Goal: Information Seeking & Learning: Learn about a topic

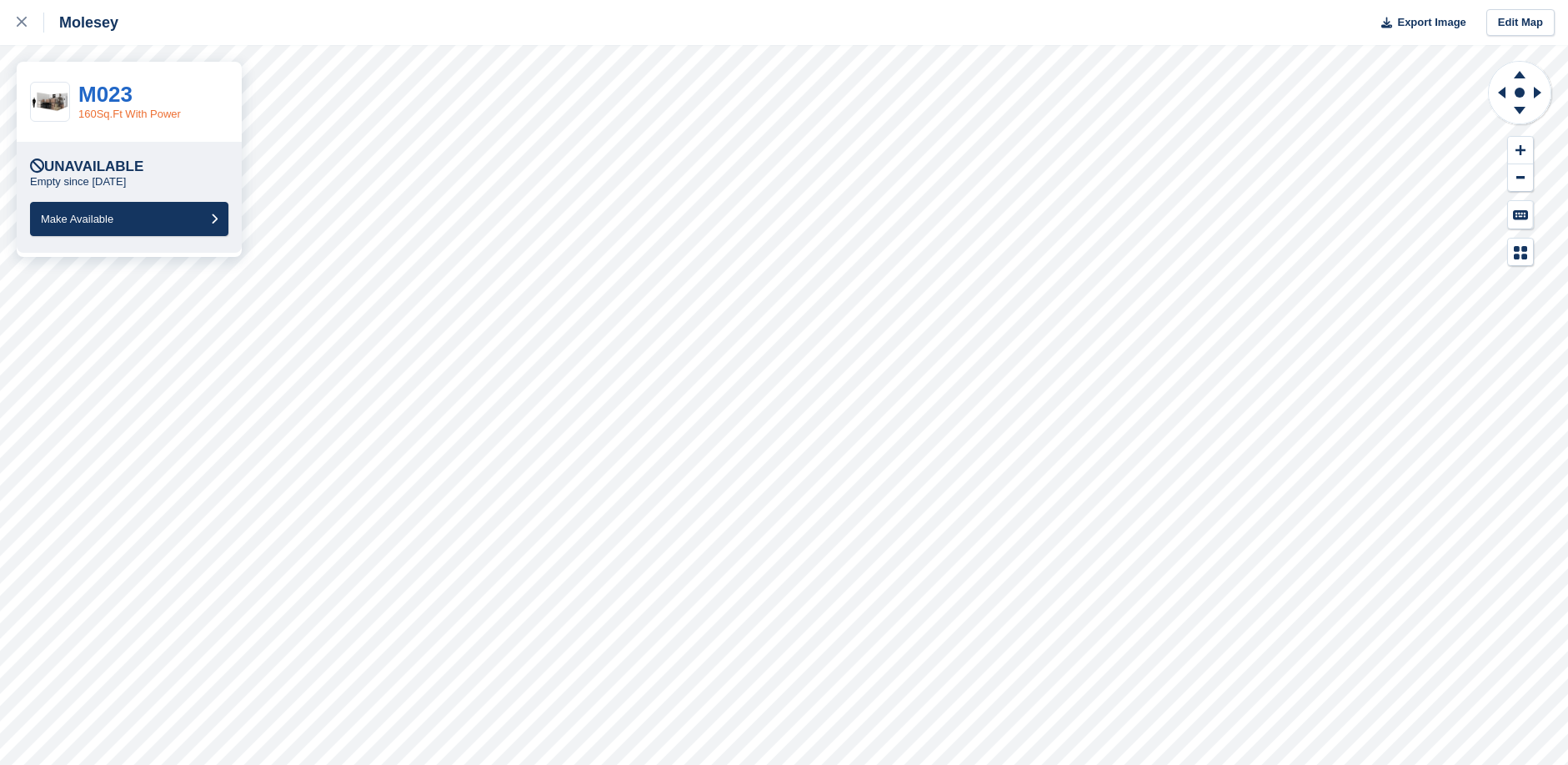
click at [114, 108] on link "160Sq.Ft With Power" at bounding box center [129, 113] width 102 height 12
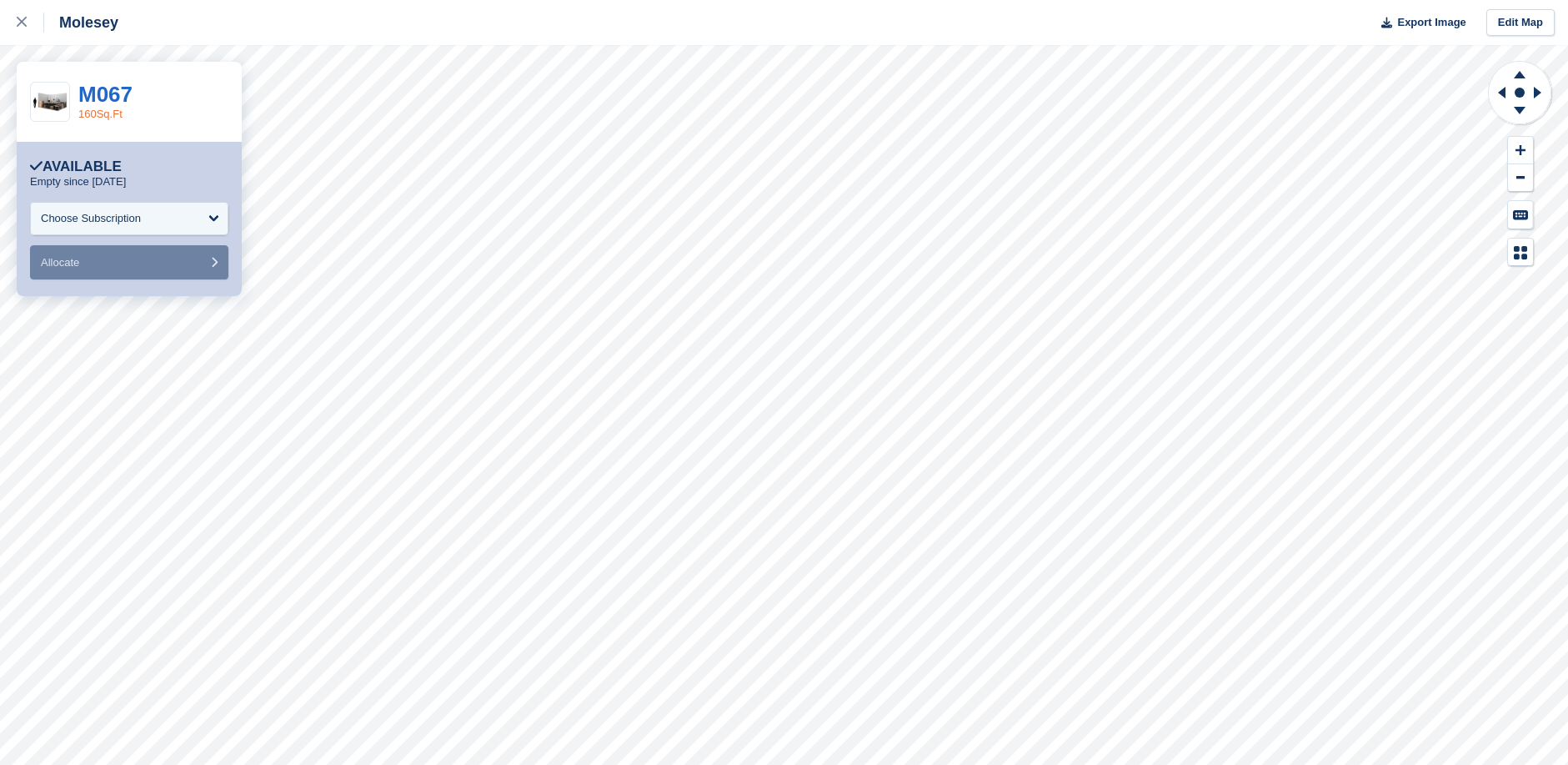
click at [114, 117] on link "160Sq.Ft" at bounding box center [100, 113] width 44 height 12
click at [112, 116] on link "56Sq.Ft" at bounding box center [97, 113] width 39 height 12
click at [108, 112] on link "Letterbox" at bounding box center [101, 113] width 45 height 12
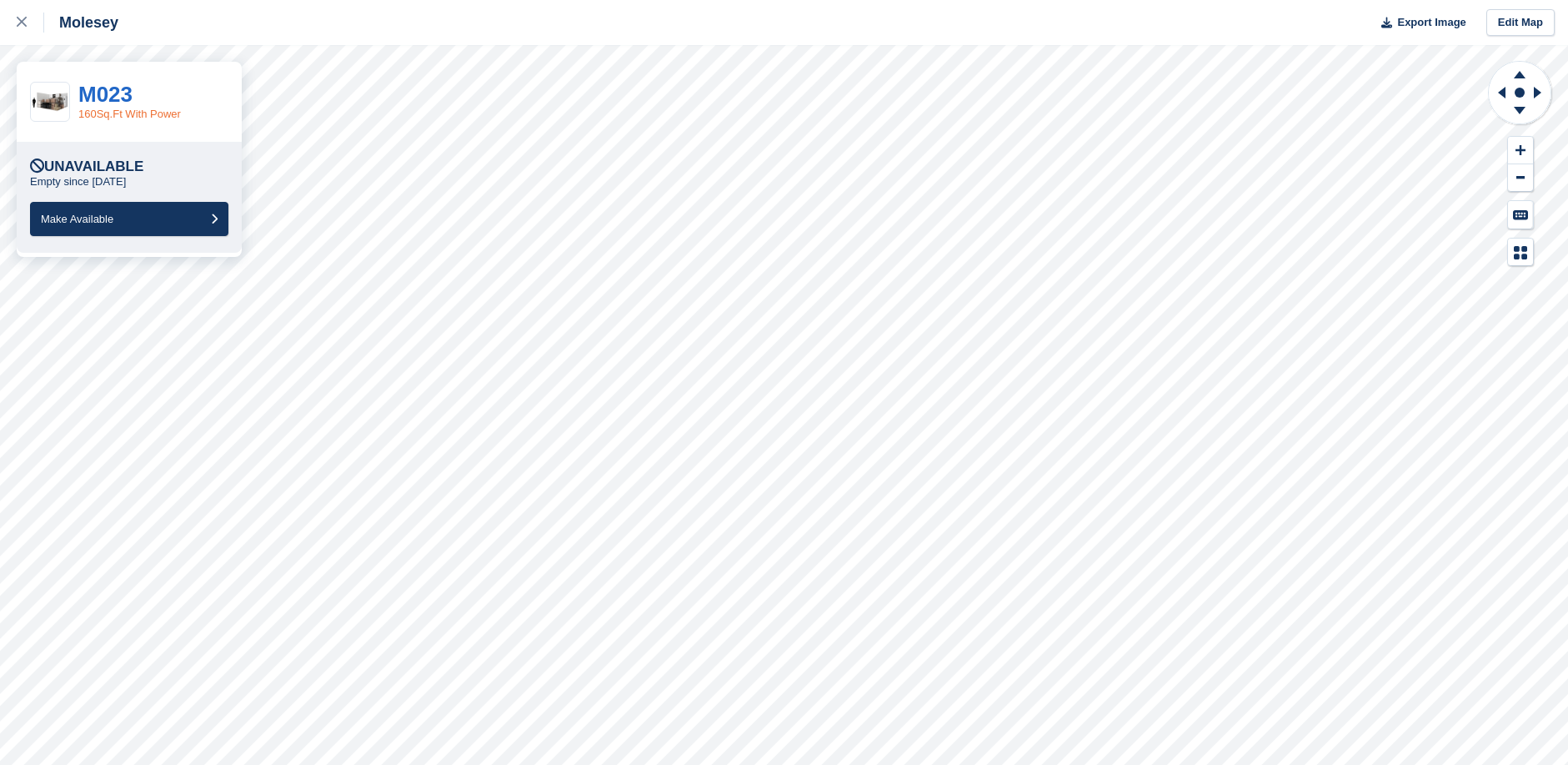
click at [102, 113] on link "160Sq.Ft With Power" at bounding box center [129, 113] width 102 height 12
click at [110, 90] on link "M023" at bounding box center [105, 94] width 54 height 25
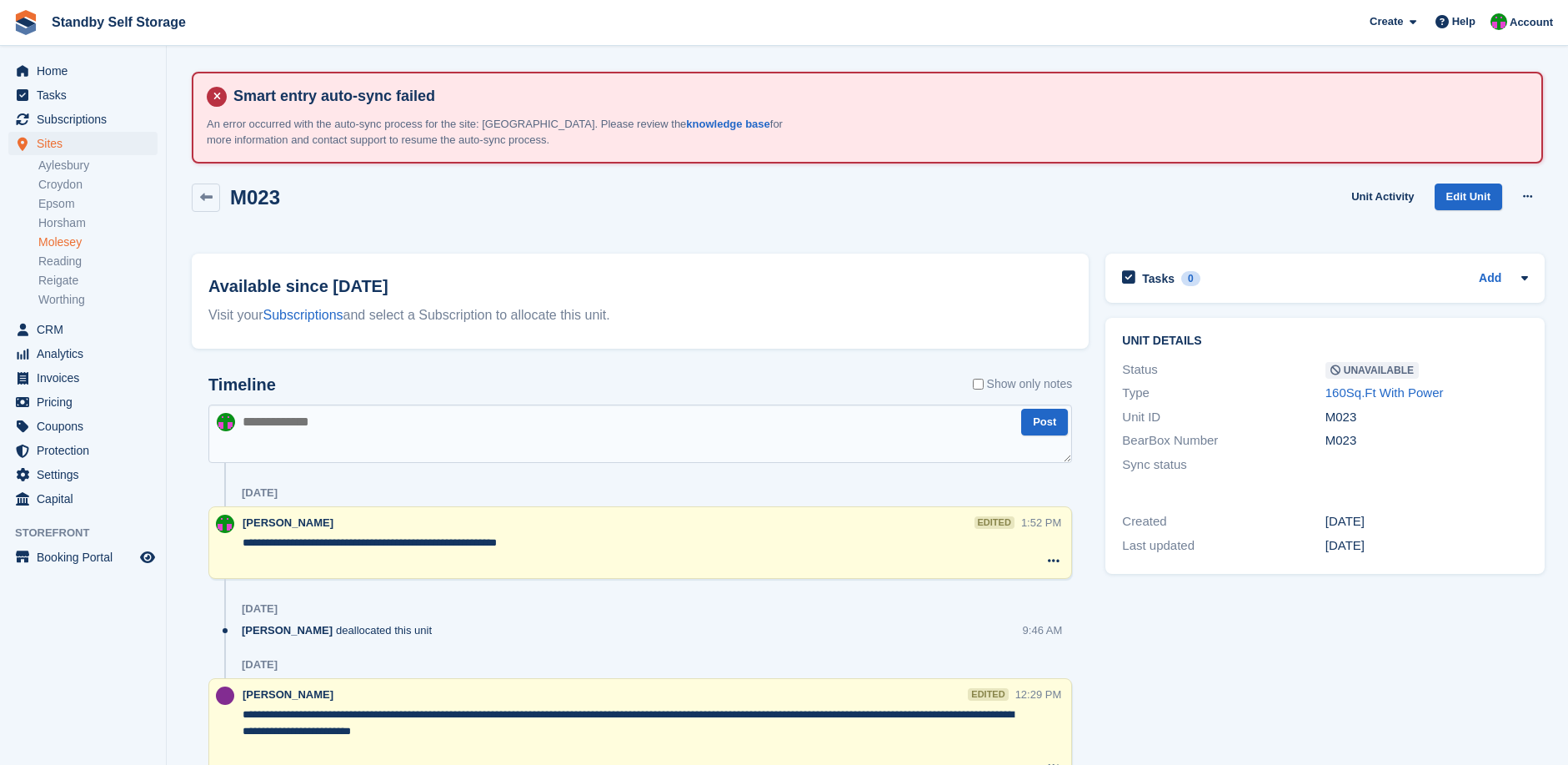
drag, startPoint x: 254, startPoint y: 421, endPoint x: 279, endPoint y: 421, distance: 25.0
click at [254, 421] on textarea at bounding box center [641, 434] width 864 height 59
type textarea "**********"
